Goal: Task Accomplishment & Management: Complete application form

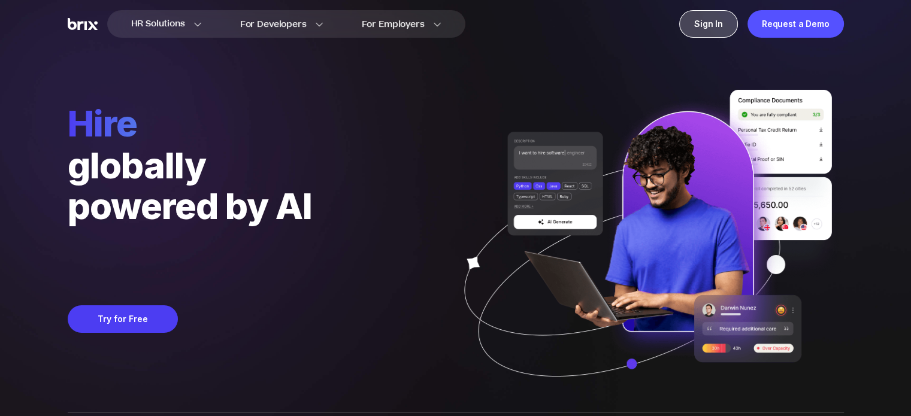
click at [717, 22] on div "Sign In" at bounding box center [709, 24] width 59 height 28
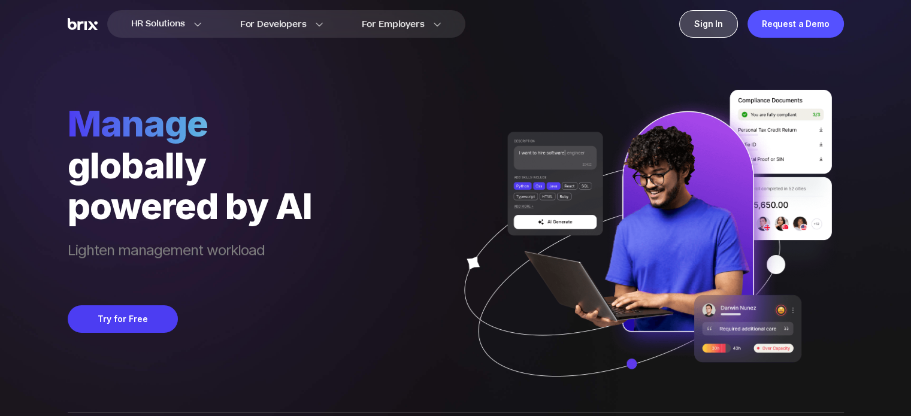
click at [703, 26] on div "Sign In" at bounding box center [709, 24] width 59 height 28
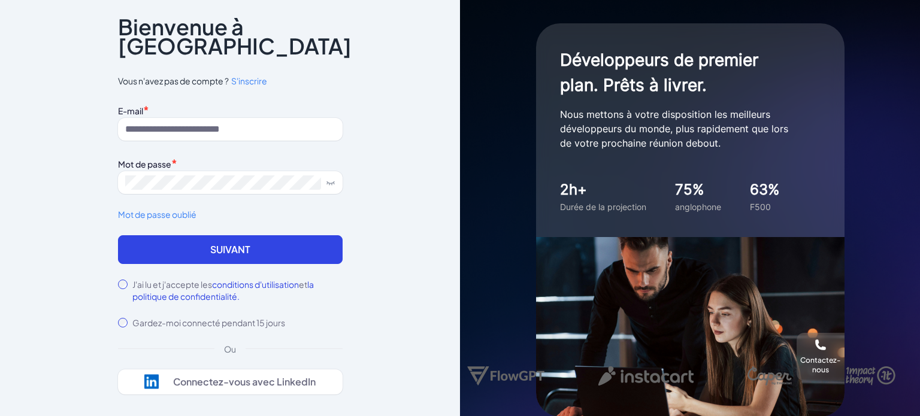
click at [231, 76] on font "S'inscrire" at bounding box center [249, 81] width 36 height 11
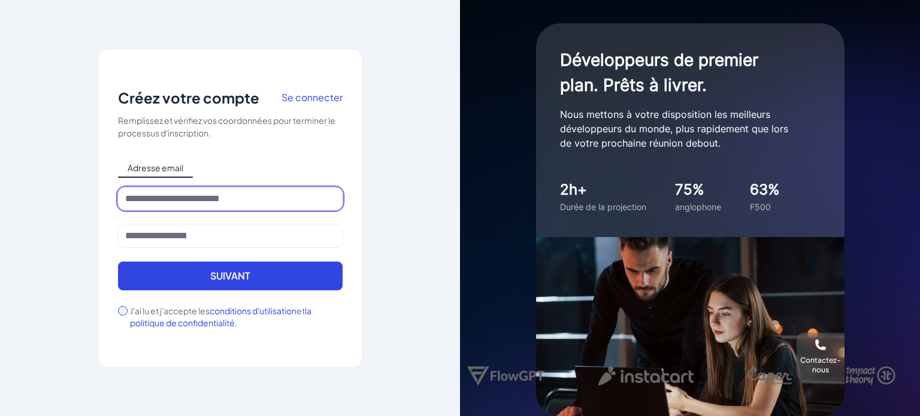
click at [181, 205] on input at bounding box center [230, 199] width 225 height 23
type input "**********"
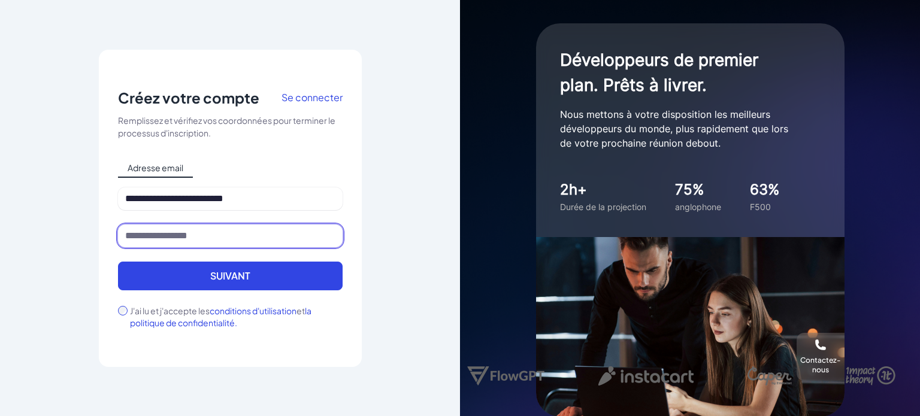
click at [177, 235] on input at bounding box center [230, 236] width 225 height 23
type input "*******"
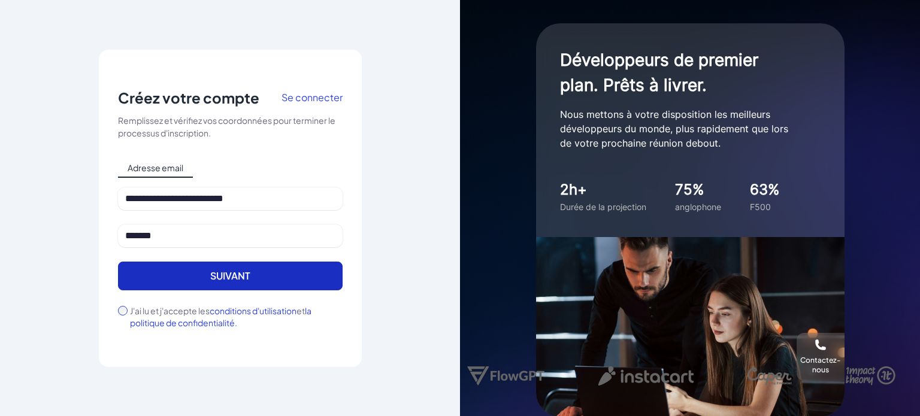
click at [221, 279] on font "Suivant" at bounding box center [230, 276] width 40 height 13
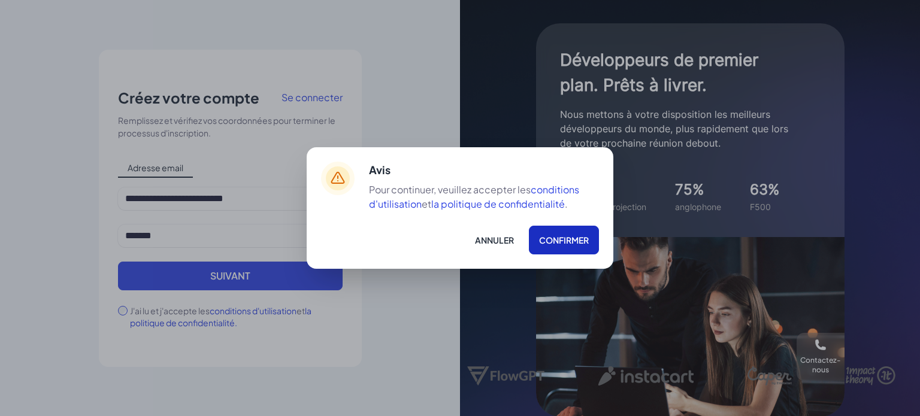
click at [558, 243] on font "Confirmer" at bounding box center [564, 240] width 50 height 11
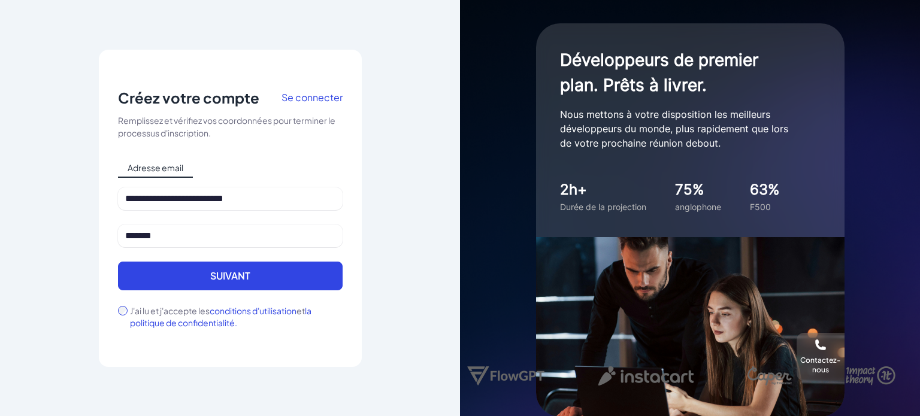
click at [168, 316] on label "J'ai lu et j'accepte les conditions d'utilisation et la politique de confidenti…" at bounding box center [236, 317] width 213 height 24
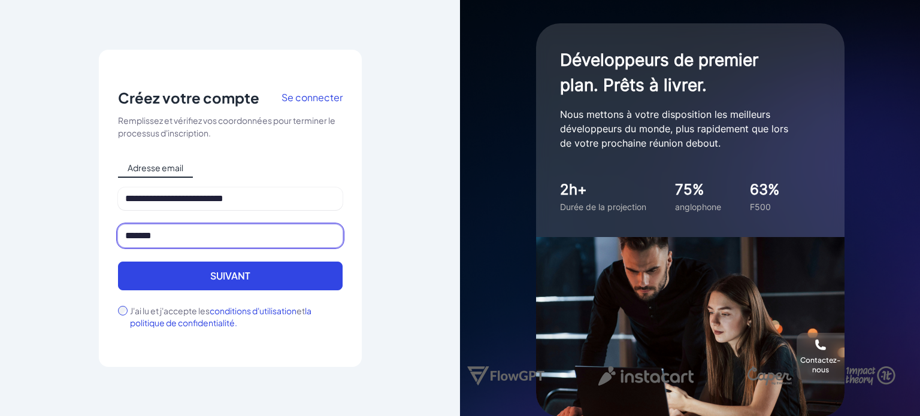
click at [165, 234] on input "*******" at bounding box center [230, 236] width 225 height 23
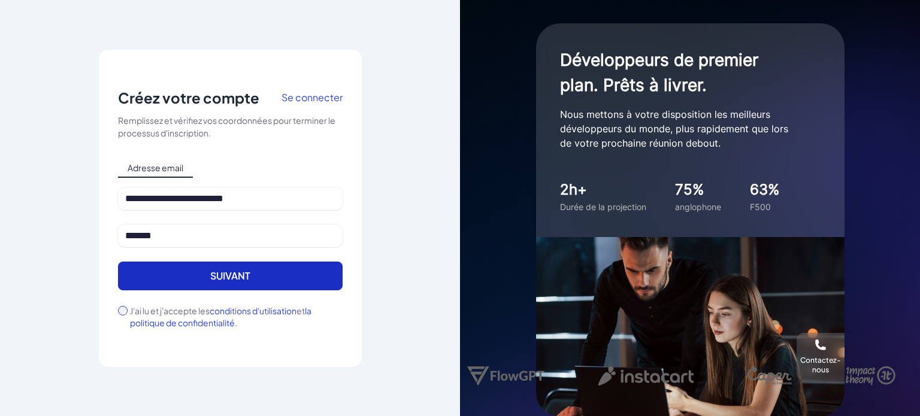
click at [243, 275] on font "Suivant" at bounding box center [230, 276] width 40 height 13
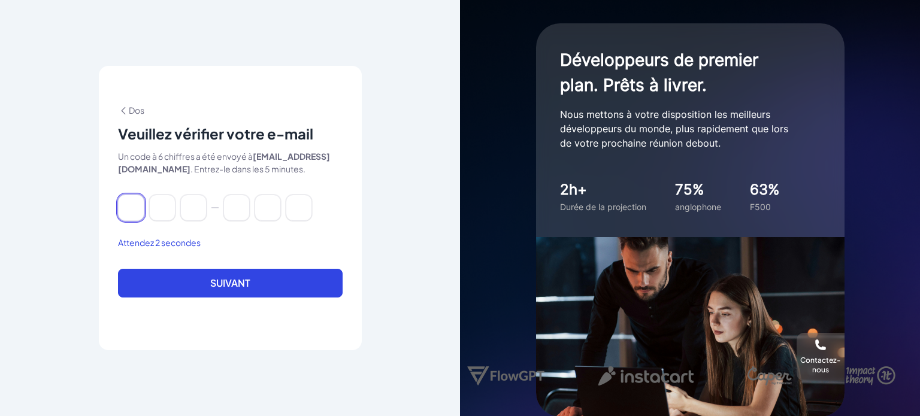
click at [132, 221] on input at bounding box center [131, 208] width 26 height 26
paste input "******"
type input "*"
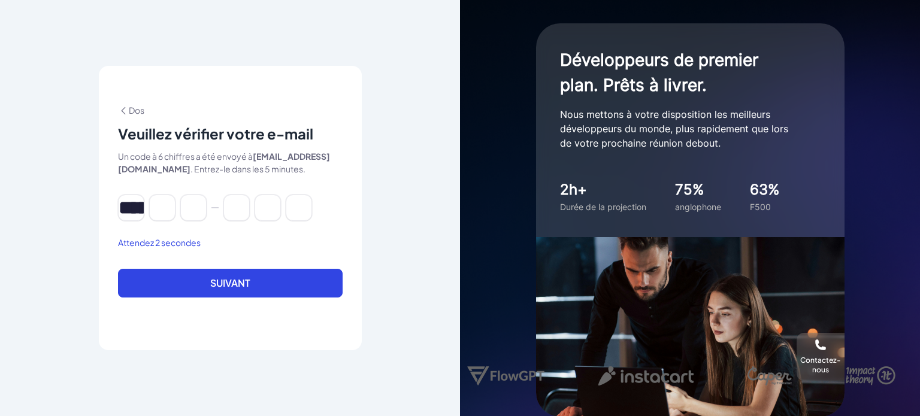
type input "*"
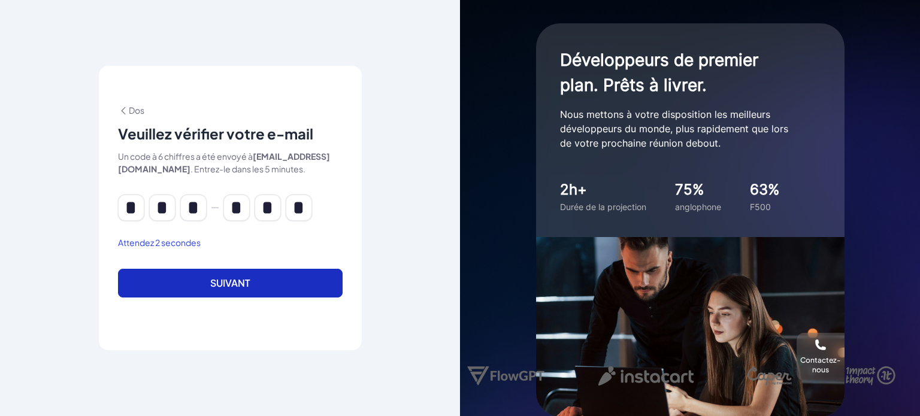
click at [230, 289] on font "Suivant" at bounding box center [230, 283] width 40 height 13
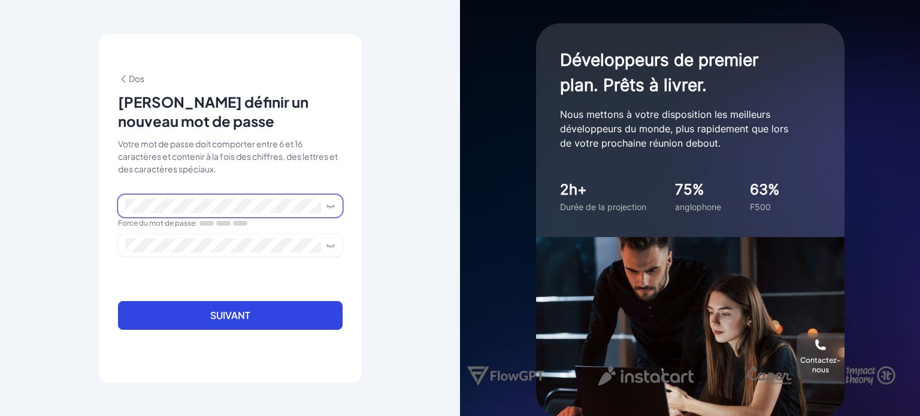
click at [333, 203] on icon at bounding box center [331, 206] width 10 height 10
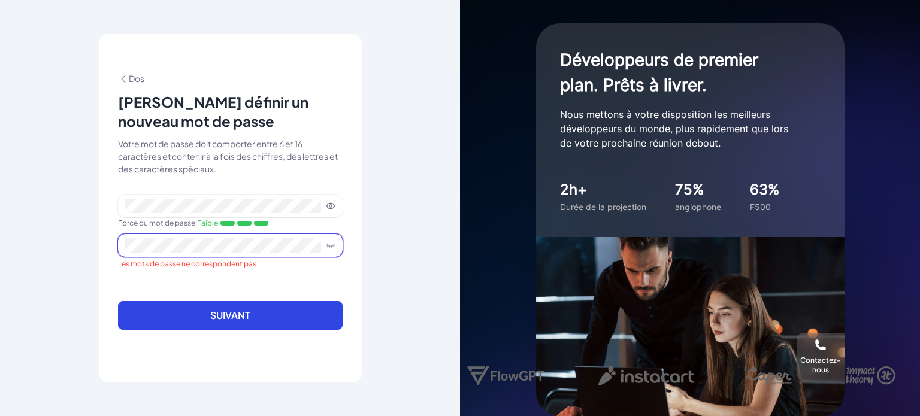
click at [327, 243] on icon at bounding box center [331, 246] width 10 height 10
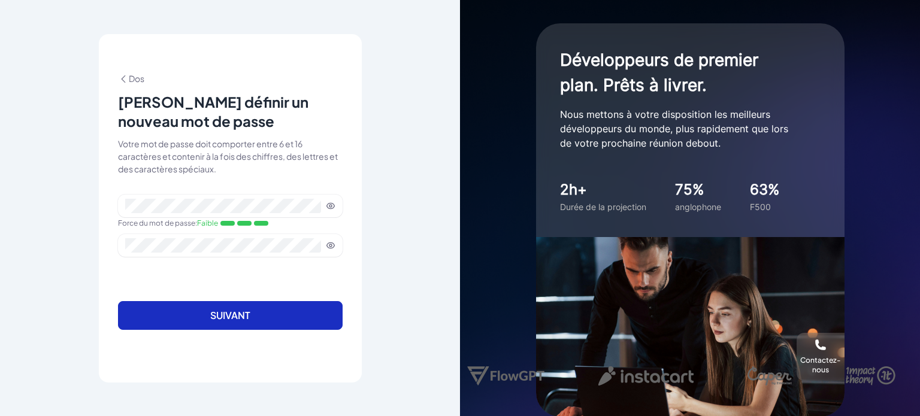
click at [261, 318] on button "Suivant" at bounding box center [230, 315] width 225 height 29
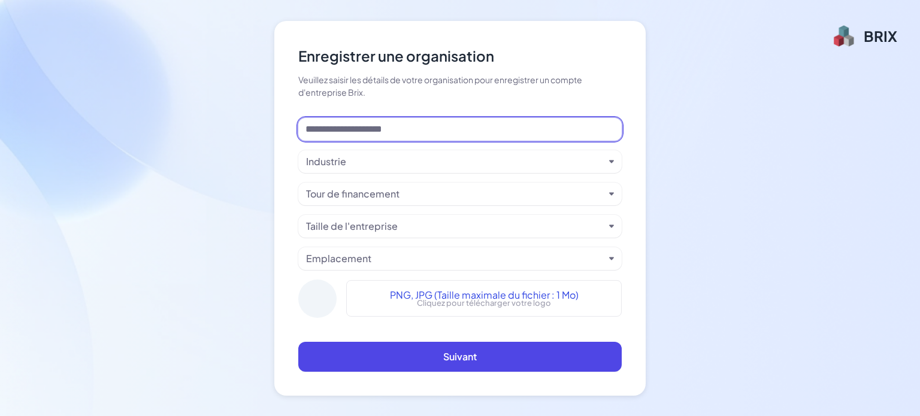
click at [395, 128] on input at bounding box center [460, 129] width 324 height 23
type input "*"
type input "**********"
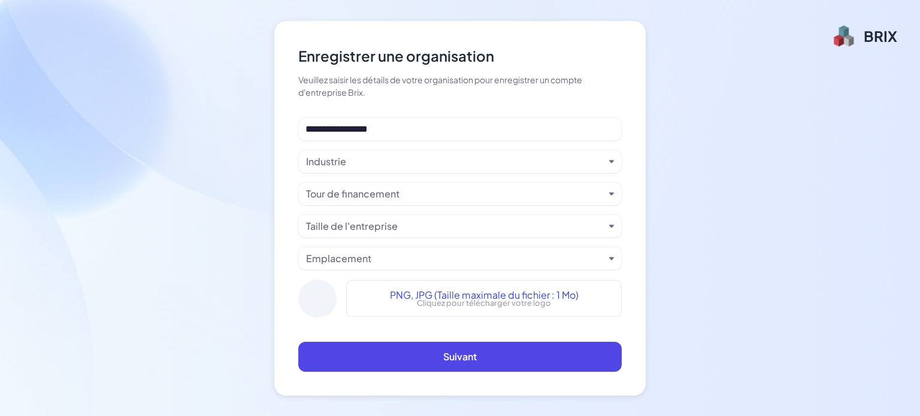
click at [411, 167] on div "Industrie" at bounding box center [455, 162] width 298 height 14
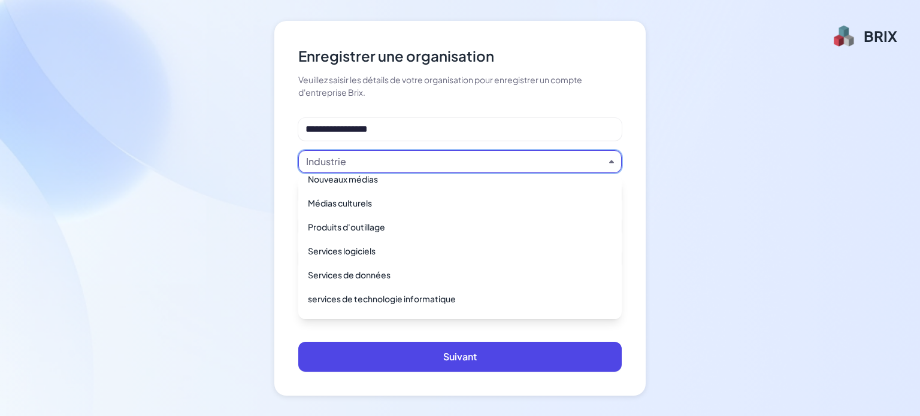
scroll to position [168, 0]
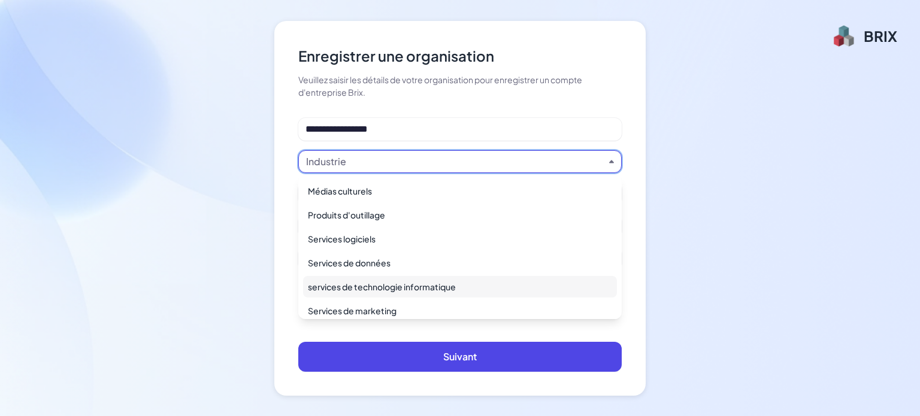
click at [443, 286] on font "services de technologie informatique" at bounding box center [382, 287] width 148 height 11
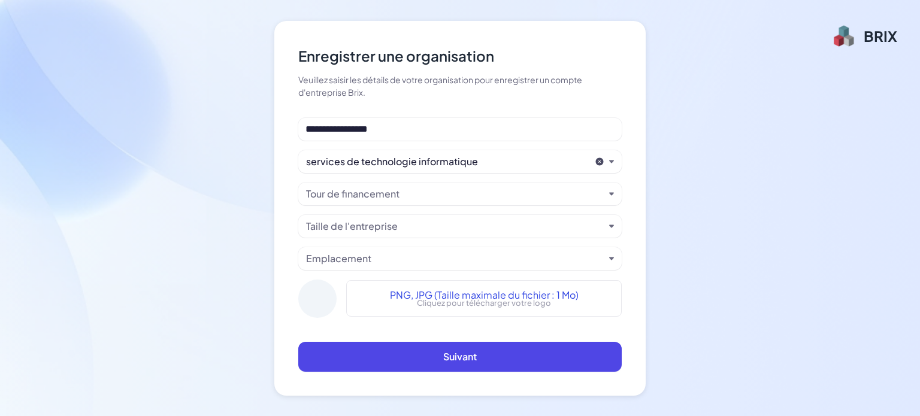
click at [469, 301] on font "Cliquez pour télécharger votre logo" at bounding box center [484, 303] width 134 height 10
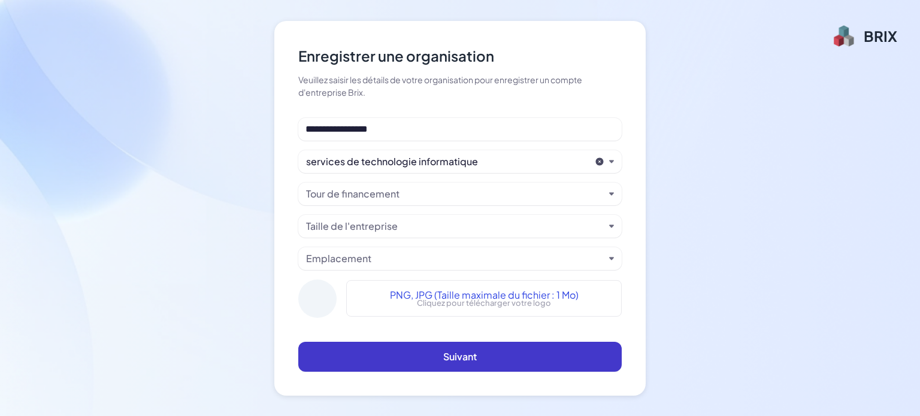
click at [464, 357] on font "Suivant" at bounding box center [460, 357] width 34 height 13
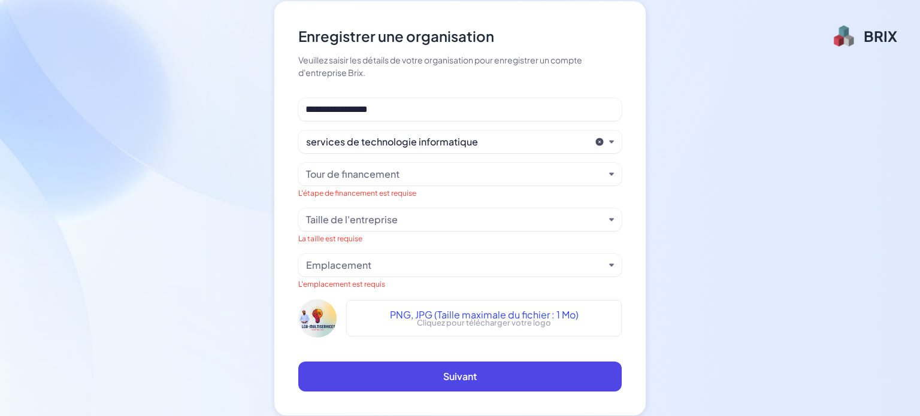
click at [609, 172] on icon "button" at bounding box center [611, 174] width 5 height 5
click at [282, 163] on div "**********" at bounding box center [460, 208] width 372 height 415
click at [607, 263] on div "Emplacement" at bounding box center [460, 265] width 324 height 23
click at [613, 265] on icon "button" at bounding box center [611, 265] width 5 height 5
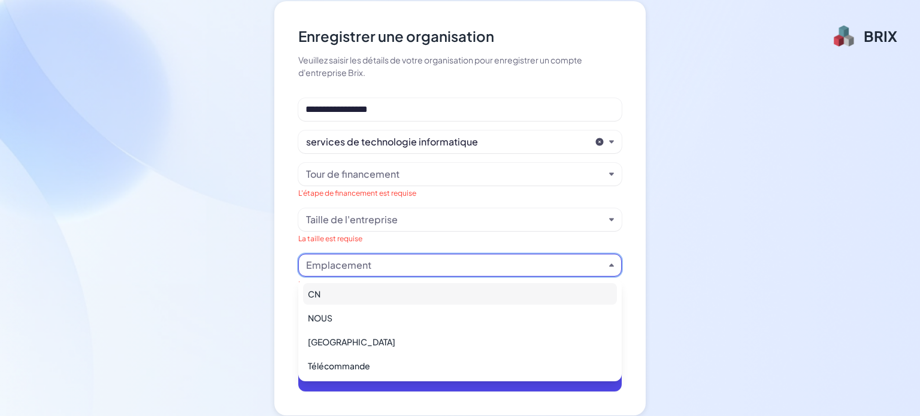
click at [613, 265] on icon "button" at bounding box center [611, 265] width 5 height 3
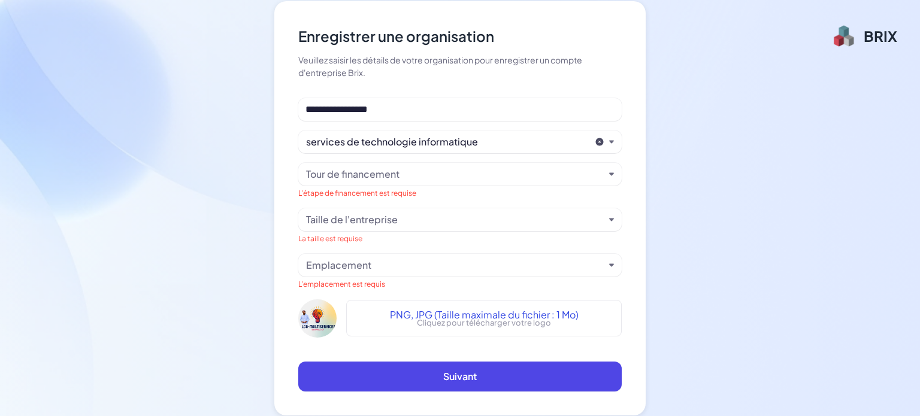
click at [610, 222] on div "Taille de l'entreprise" at bounding box center [460, 220] width 324 height 23
click at [610, 218] on icon "button" at bounding box center [611, 219] width 5 height 3
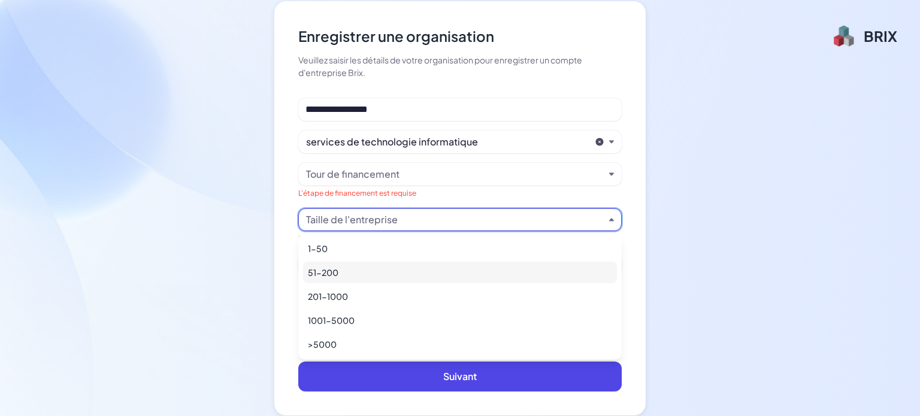
click at [324, 274] on font "51-200" at bounding box center [323, 272] width 31 height 11
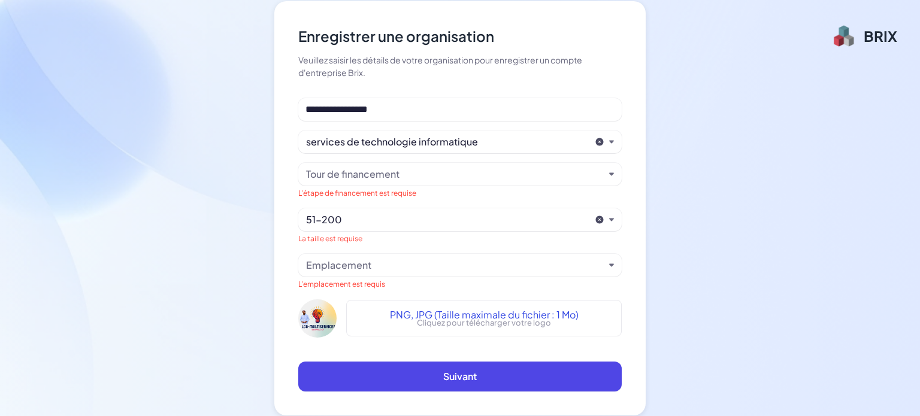
click at [493, 174] on div "Tour de financement" at bounding box center [455, 174] width 298 height 14
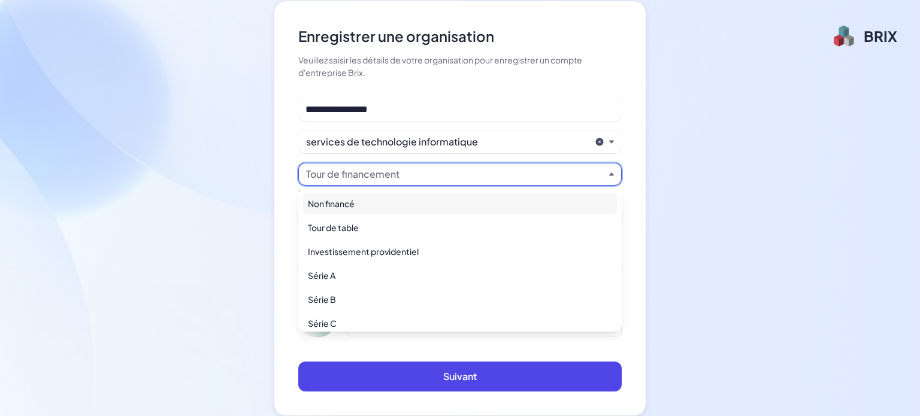
click at [346, 201] on font "Non financé" at bounding box center [331, 203] width 47 height 11
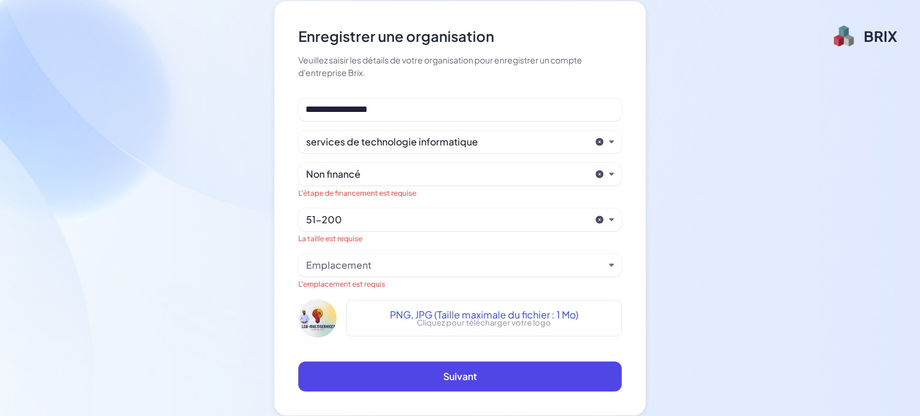
click at [439, 262] on div "Emplacement" at bounding box center [455, 265] width 298 height 14
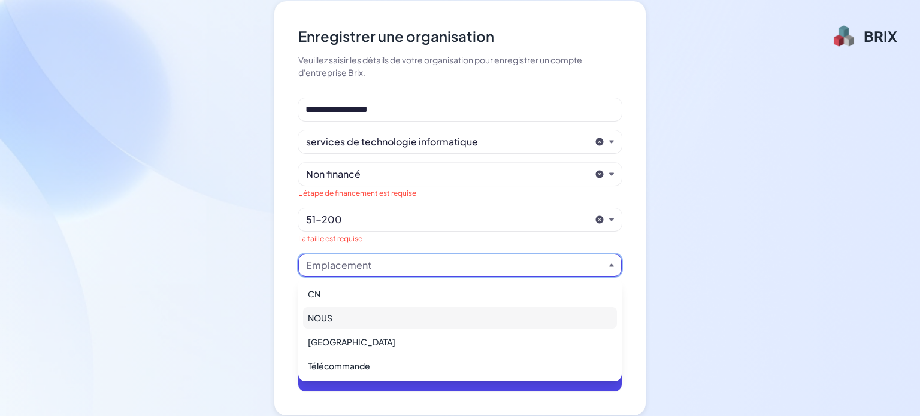
click at [314, 314] on font "NOUS" at bounding box center [320, 318] width 25 height 11
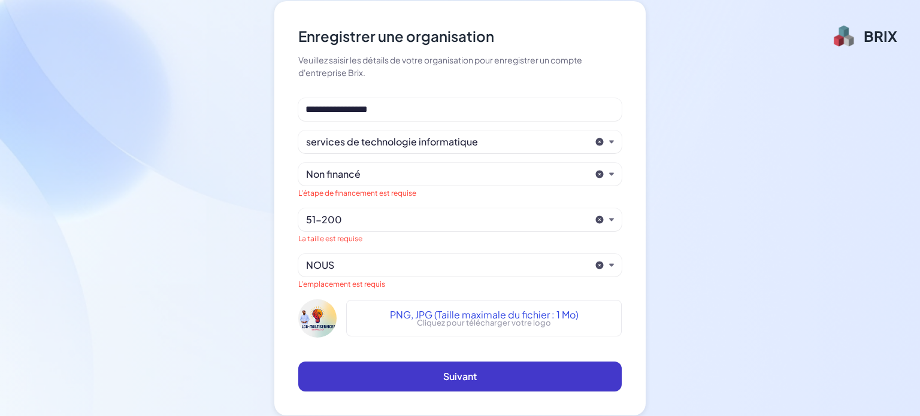
click at [463, 376] on font "Suivant" at bounding box center [460, 376] width 34 height 13
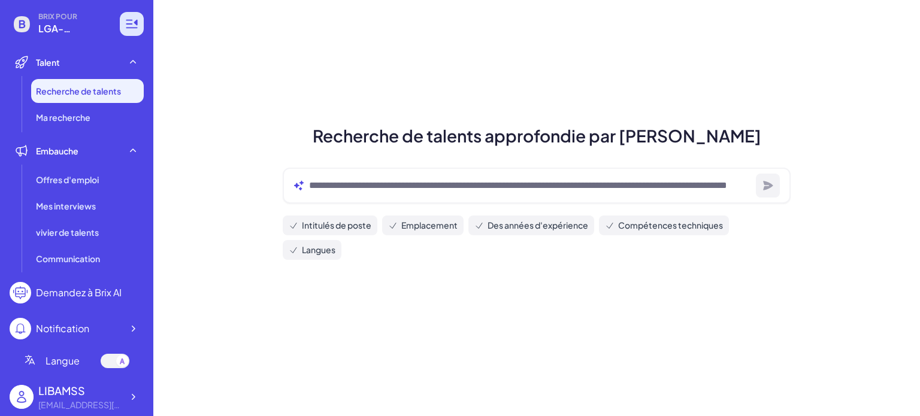
click at [132, 21] on icon at bounding box center [132, 24] width 14 height 14
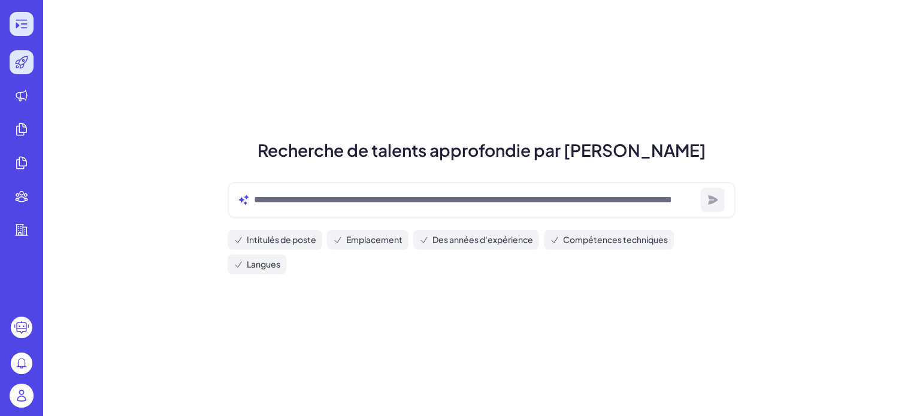
click at [132, 21] on div "Recherche de talents approfondie par Brix Intitulés de poste Emplacement Des an…" at bounding box center [481, 208] width 877 height 416
click at [23, 23] on icon at bounding box center [24, 23] width 7 height 1
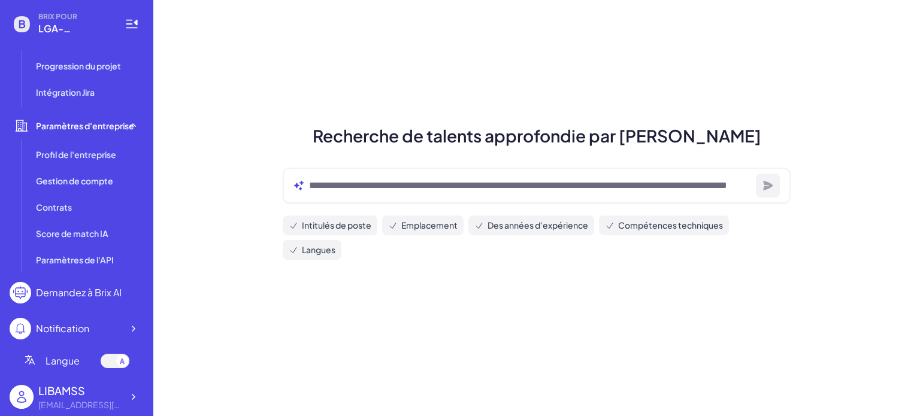
scroll to position [408, 0]
click at [76, 292] on font "Demandez à Brix AI" at bounding box center [79, 292] width 86 height 13
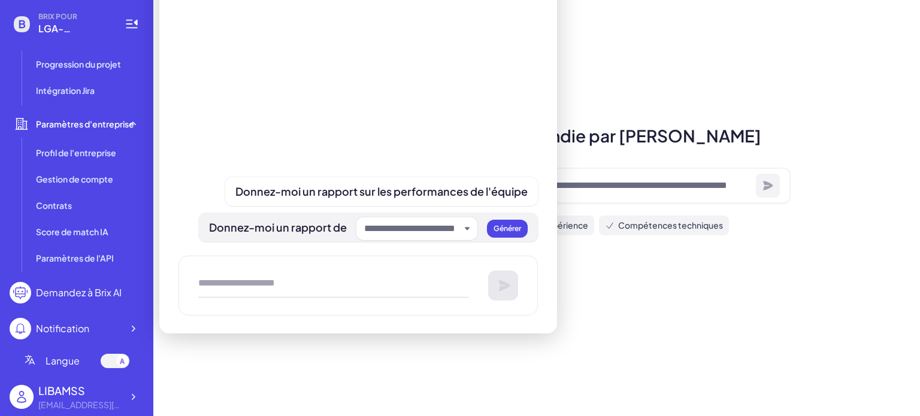
click at [468, 229] on icon "button" at bounding box center [467, 229] width 5 height 5
click at [468, 229] on icon "button" at bounding box center [467, 229] width 5 height 3
click at [573, 287] on div "Recherche de talents approfondie par Brix Intitulés de poste Emplacement Des an…" at bounding box center [536, 208] width 767 height 416
click at [509, 113] on div at bounding box center [359, 64] width 360 height 318
click at [650, 136] on font "Recherche de talents approfondie par Brix" at bounding box center [537, 135] width 449 height 21
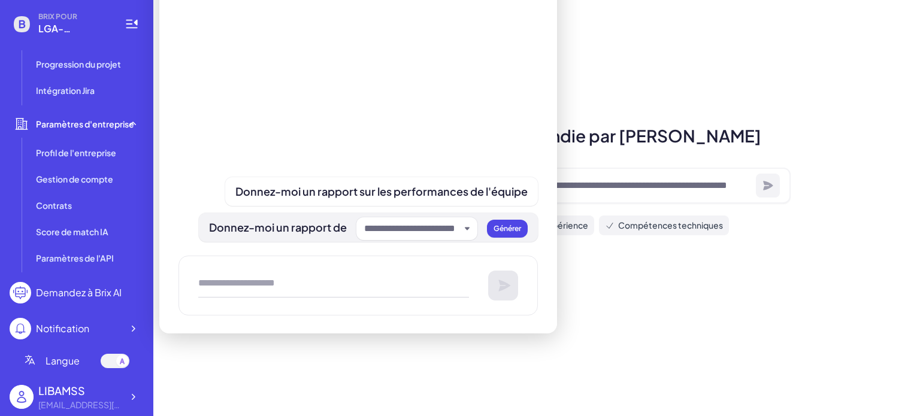
click at [468, 230] on icon "button" at bounding box center [467, 229] width 5 height 5
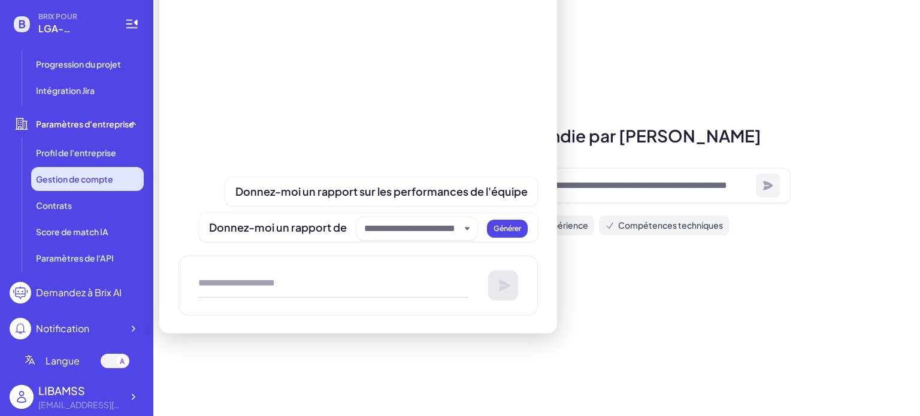
click at [64, 174] on font "Gestion de compte" at bounding box center [74, 179] width 77 height 11
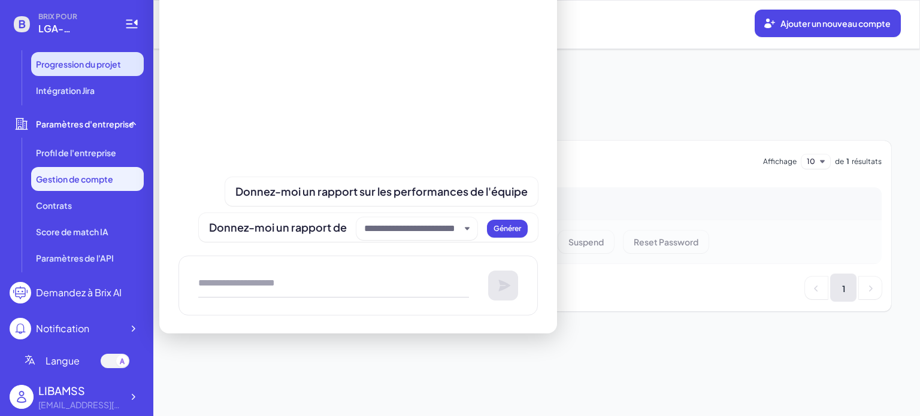
click at [59, 65] on font "Progression du projet" at bounding box center [78, 64] width 85 height 11
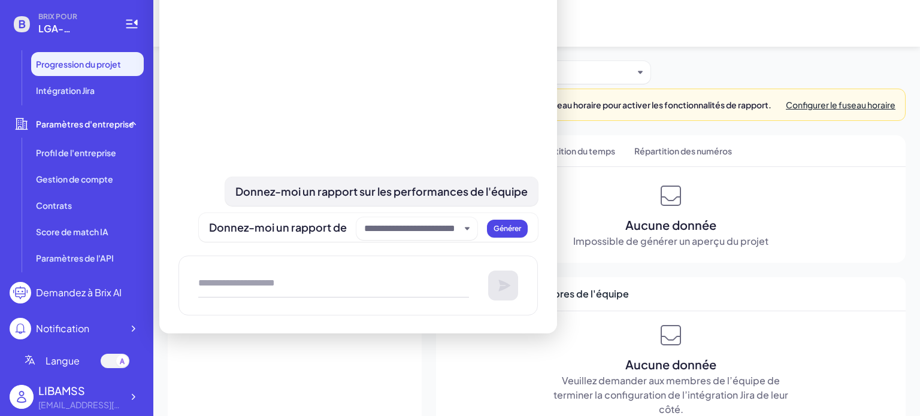
click at [333, 194] on font "Donnez-moi un rapport sur les performances de l'équipe" at bounding box center [381, 192] width 292 height 14
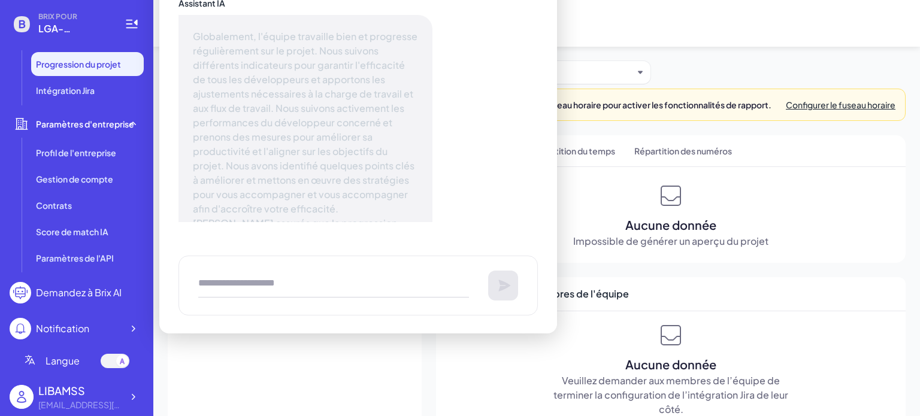
click at [399, 376] on section "Jira non configuré Veuillez d’abord configurer votre compte Jira avant d’utilis…" at bounding box center [295, 256] width 254 height 318
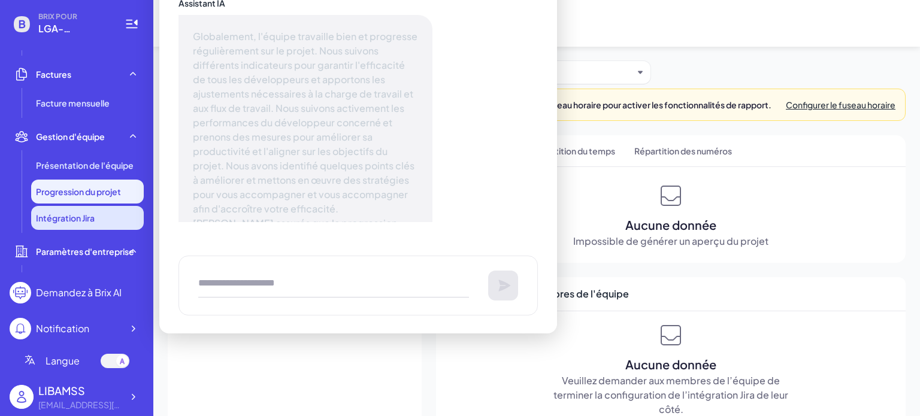
scroll to position [280, 0]
click at [62, 189] on font "Progression du projet" at bounding box center [78, 191] width 85 height 11
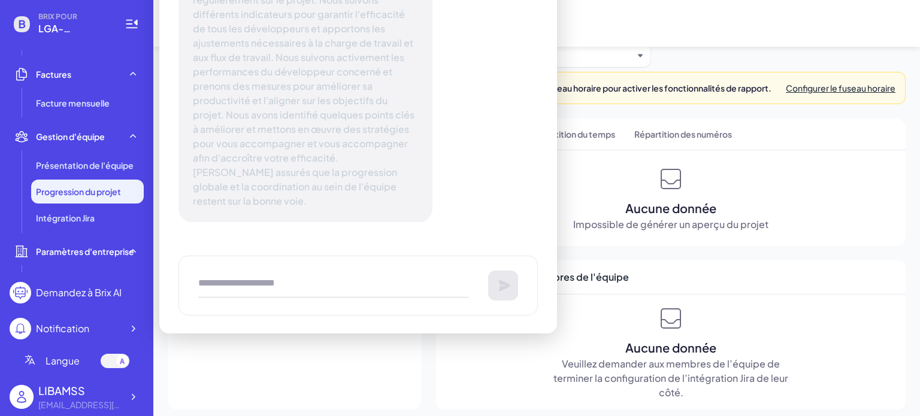
scroll to position [0, 0]
click at [745, 40] on h1 "Progression du projet" at bounding box center [536, 23] width 767 height 47
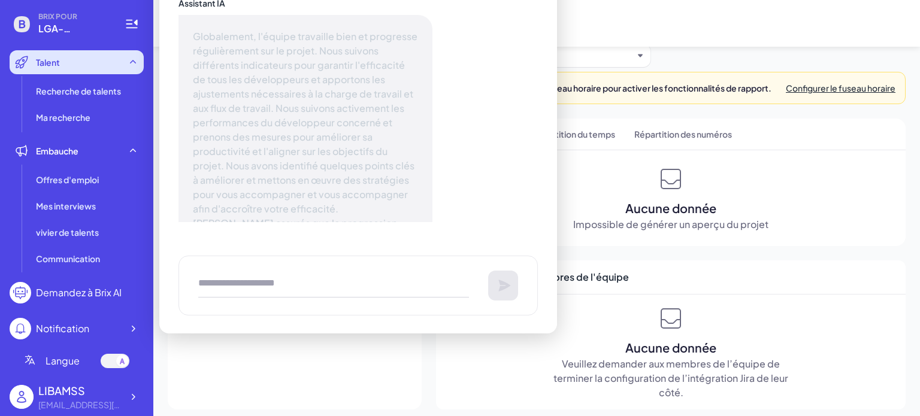
click at [48, 62] on font "Talent" at bounding box center [48, 62] width 24 height 11
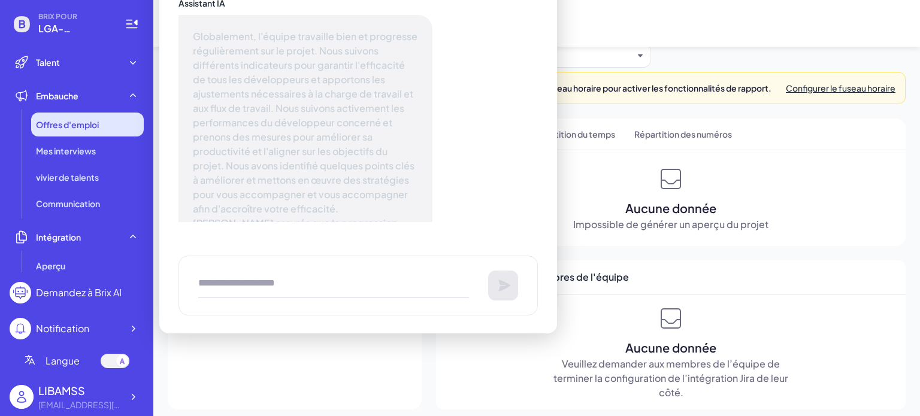
click at [58, 122] on font "Offres d'emploi" at bounding box center [67, 124] width 63 height 11
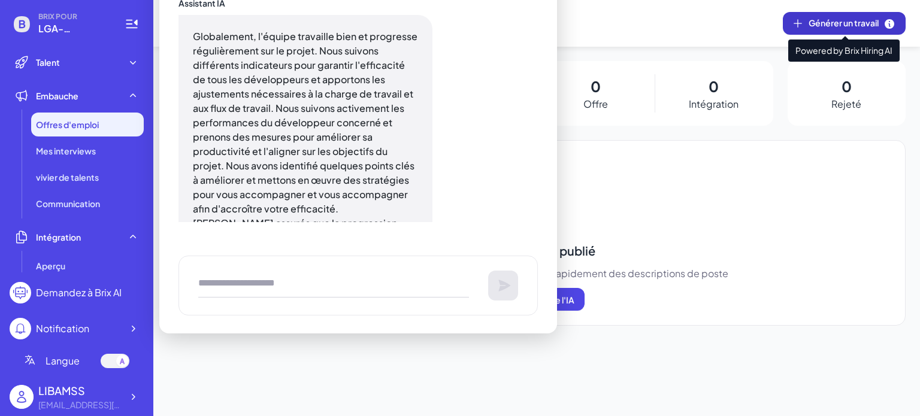
click at [849, 22] on font "Générer un travail" at bounding box center [844, 22] width 70 height 11
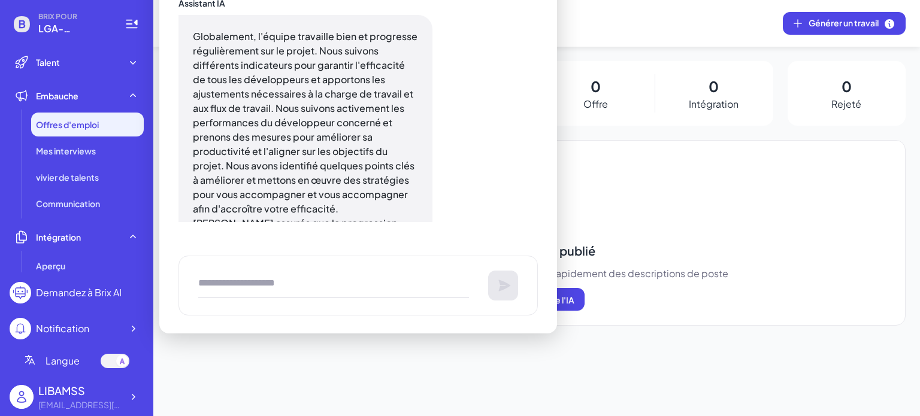
click at [605, 9] on header "Offres d'emploi Générer un travail" at bounding box center [536, 23] width 767 height 47
click at [126, 26] on icon at bounding box center [132, 24] width 14 height 14
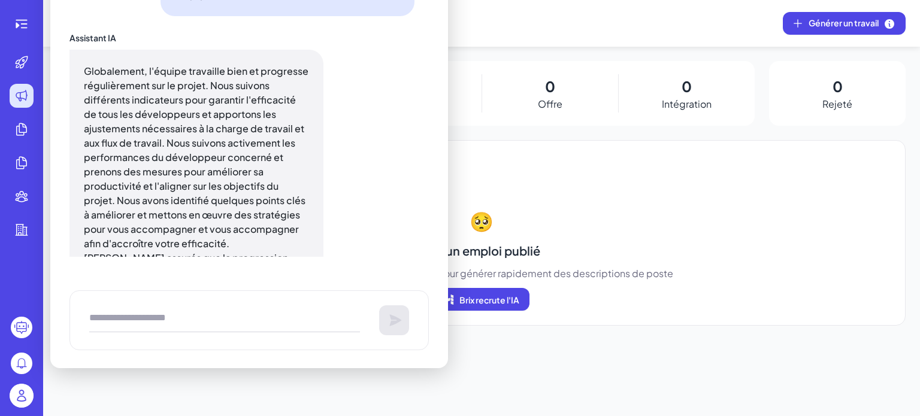
click at [25, 397] on img at bounding box center [22, 396] width 24 height 24
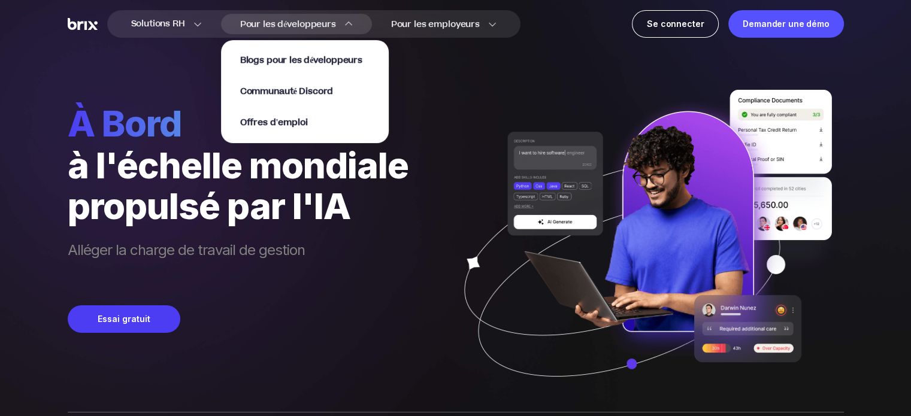
click at [340, 28] on div "Pour les développeurs Blogs pour les développeurs Communauté Discord Offres d'e…" at bounding box center [296, 24] width 151 height 20
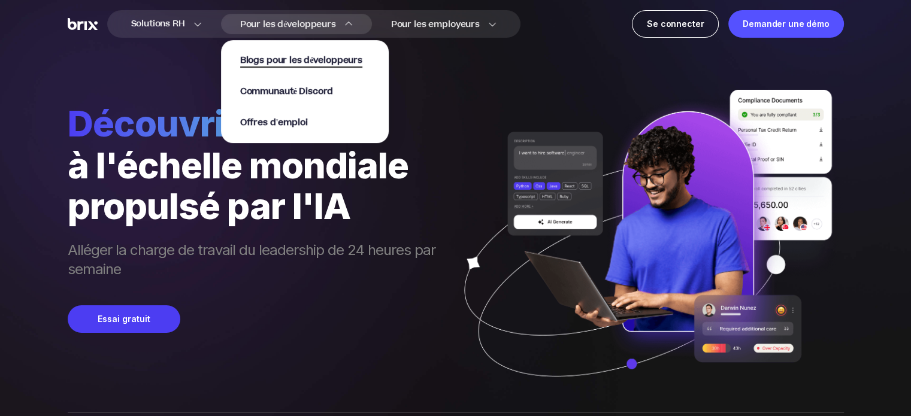
click at [311, 64] on font "Blogs pour les développeurs" at bounding box center [301, 60] width 122 height 13
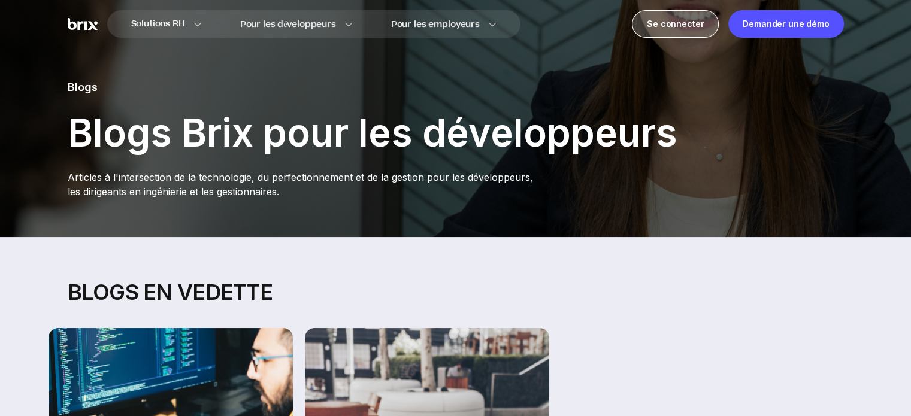
click at [676, 25] on font "Se connecter" at bounding box center [675, 24] width 57 height 10
click at [668, 28] on font "Se connecter" at bounding box center [675, 24] width 57 height 10
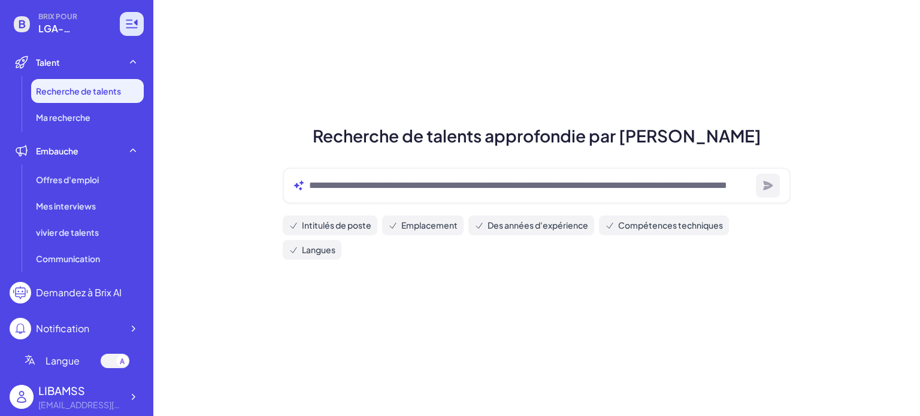
click at [131, 26] on icon at bounding box center [132, 24] width 14 height 14
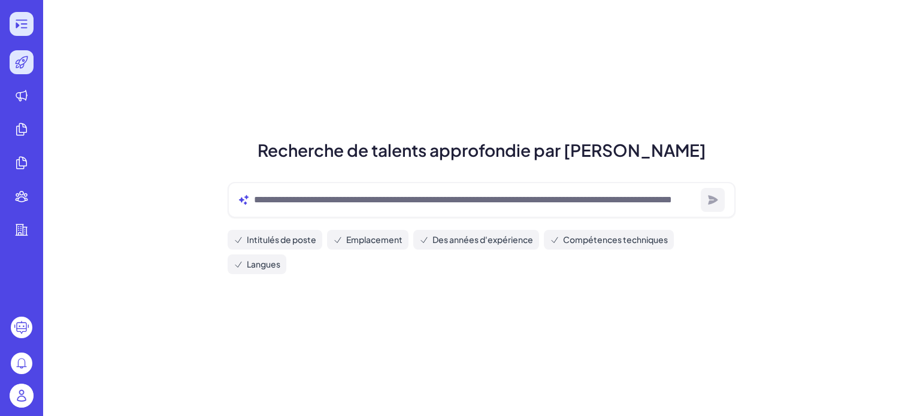
click at [21, 31] on icon at bounding box center [21, 24] width 14 height 14
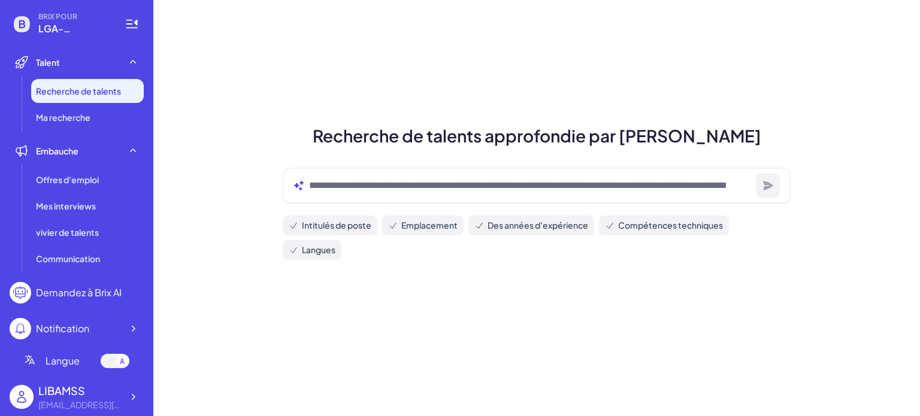
click at [52, 26] on font "LGA-MULTISERVICES" at bounding box center [72, 42] width 68 height 41
click at [23, 23] on icon at bounding box center [22, 24] width 6 height 8
click at [129, 26] on icon at bounding box center [132, 24] width 14 height 14
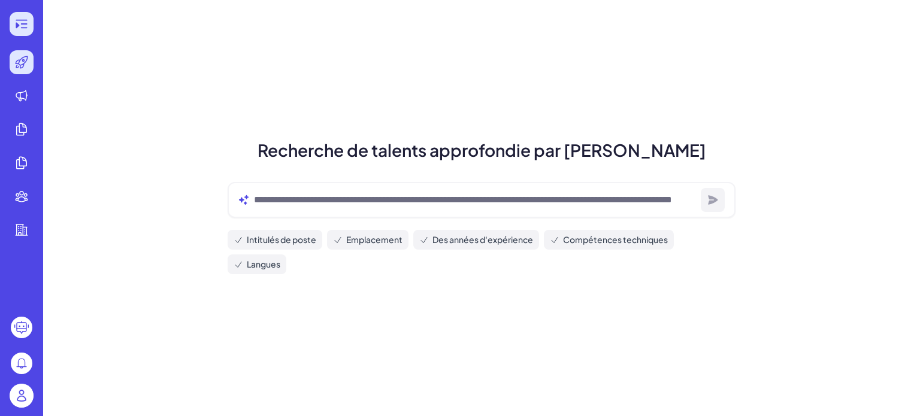
click at [29, 26] on div at bounding box center [22, 24] width 24 height 24
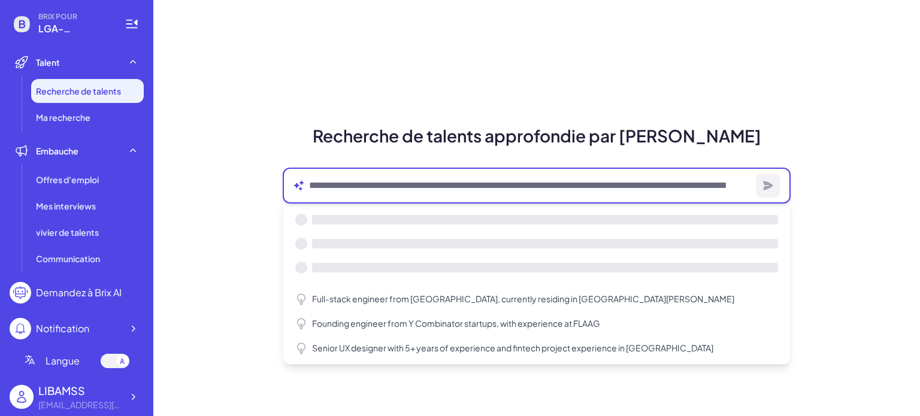
click at [524, 185] on textarea at bounding box center [530, 186] width 442 height 14
paste textarea "**********"
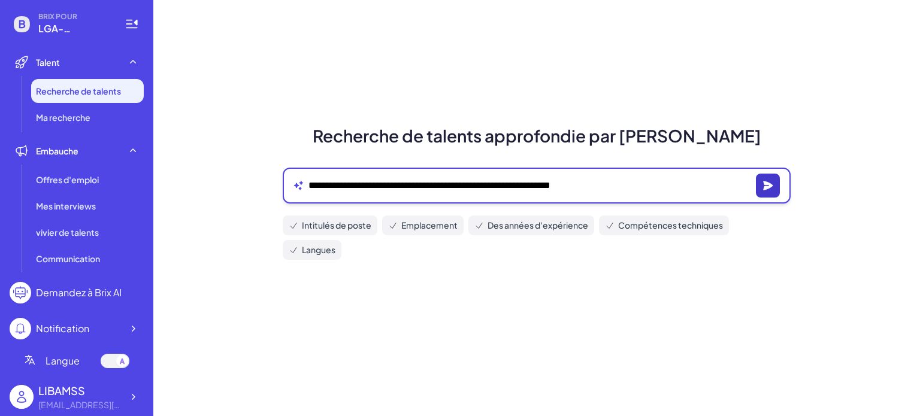
type textarea "**********"
click at [764, 183] on icon "button" at bounding box center [768, 186] width 12 height 12
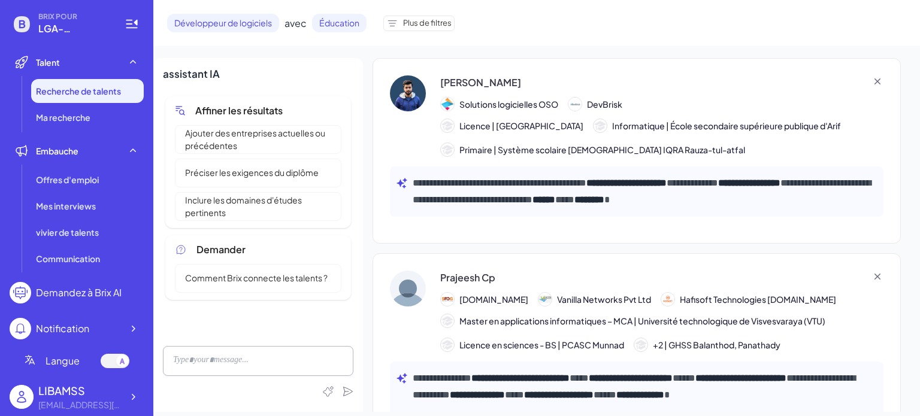
click at [539, 149] on font "Primaire | Système scolaire islamique IQRA Rauza-tul-atfal" at bounding box center [603, 149] width 286 height 11
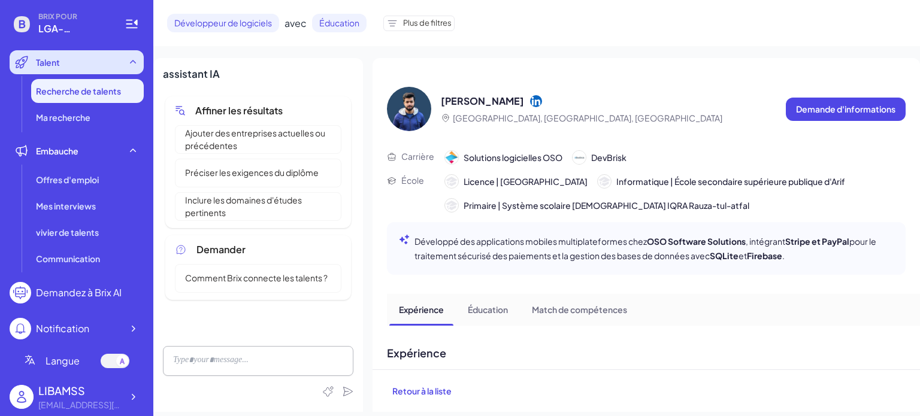
click at [79, 60] on div "Talent" at bounding box center [77, 62] width 134 height 24
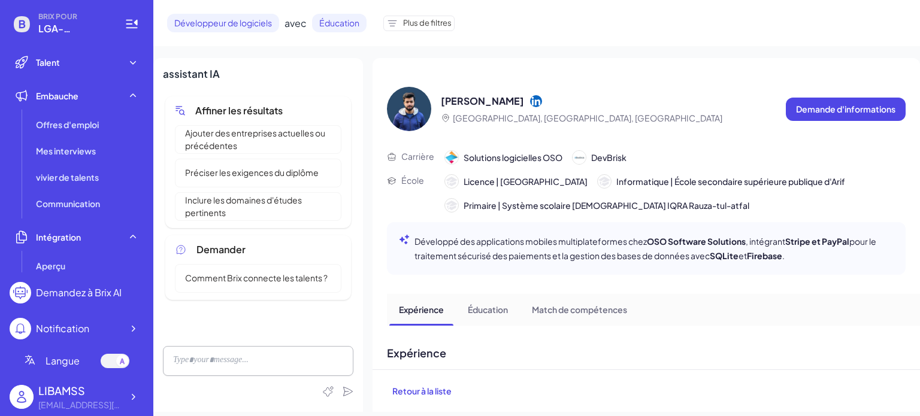
click at [204, 23] on font "Développeur de logiciels" at bounding box center [223, 22] width 98 height 11
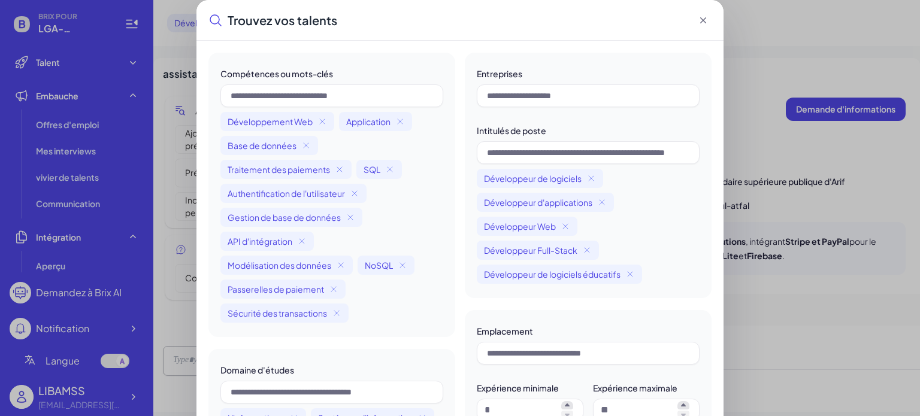
click at [533, 225] on font "Développeur Web" at bounding box center [520, 226] width 72 height 11
click at [701, 21] on icon at bounding box center [703, 20] width 6 height 6
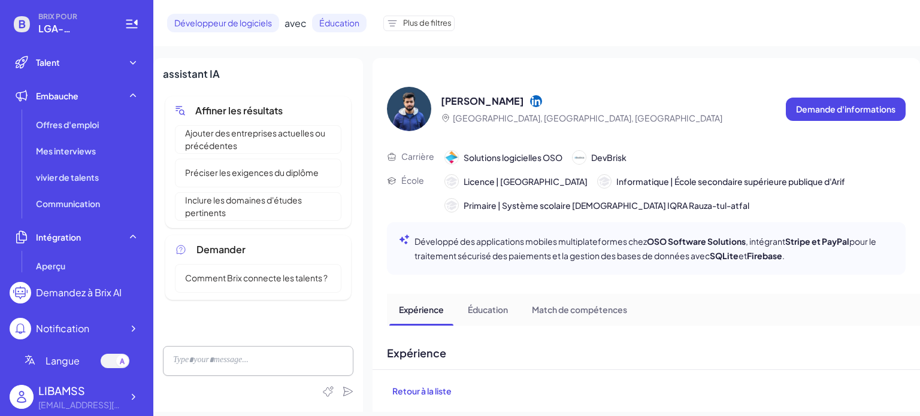
click at [237, 279] on font "Comment Brix connecte les talents ?" at bounding box center [256, 278] width 143 height 11
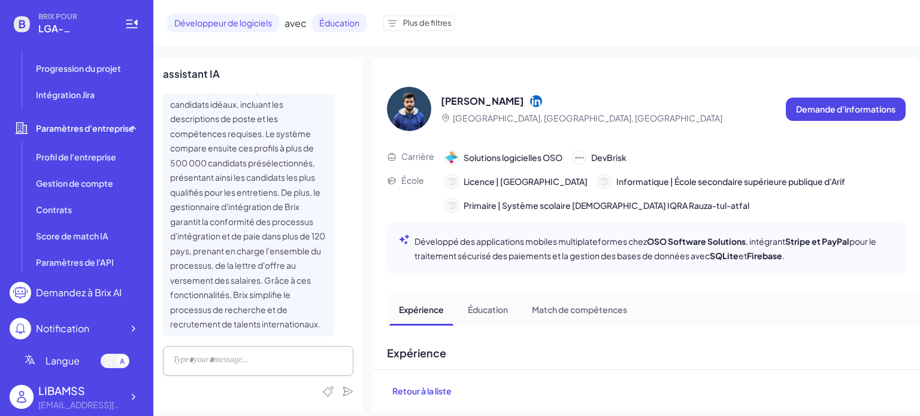
scroll to position [353, 0]
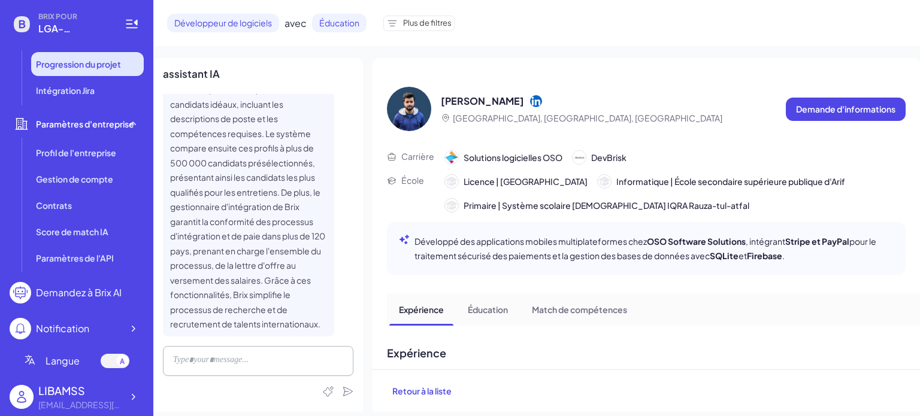
click at [90, 66] on font "Progression du projet" at bounding box center [78, 64] width 85 height 11
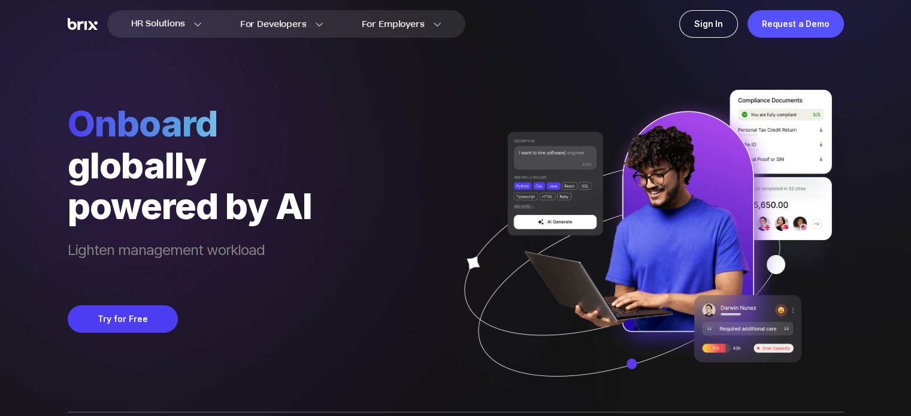
click at [455, 117] on img at bounding box center [643, 251] width 401 height 322
